Goal: Task Accomplishment & Management: Complete application form

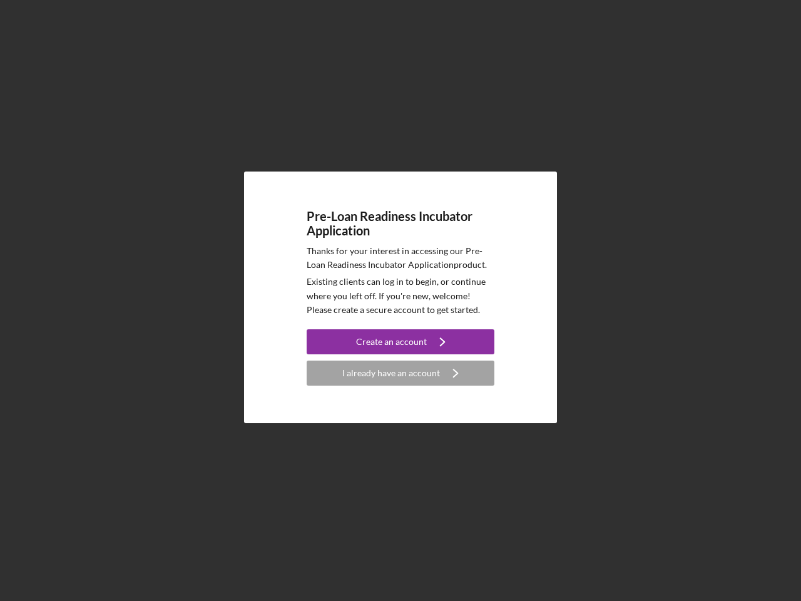
click at [401, 300] on p "Existing clients can log in to begin, or continue where you left off. If you're…" at bounding box center [401, 296] width 188 height 42
click at [401, 342] on div "Create an account" at bounding box center [391, 341] width 71 height 25
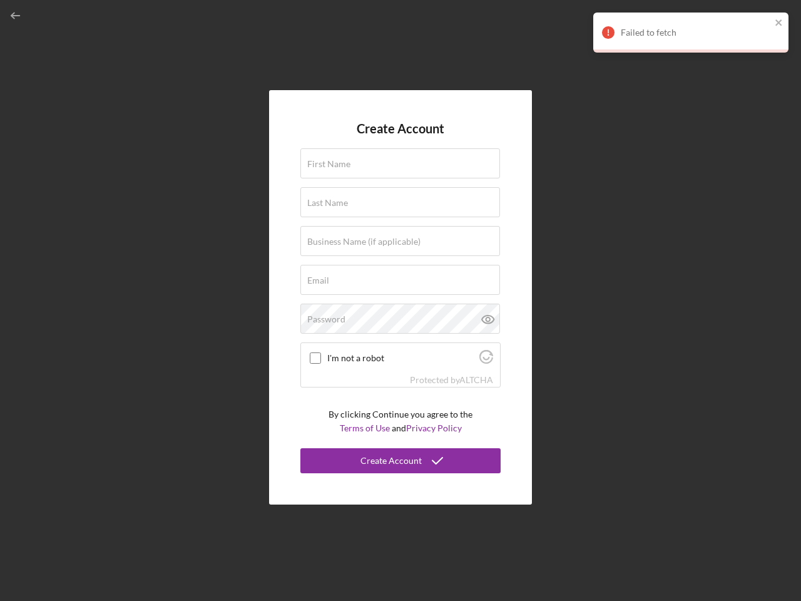
click at [401, 373] on div "Protected by [PERSON_NAME]" at bounding box center [400, 380] width 199 height 14
